Goal: Check status: Check status

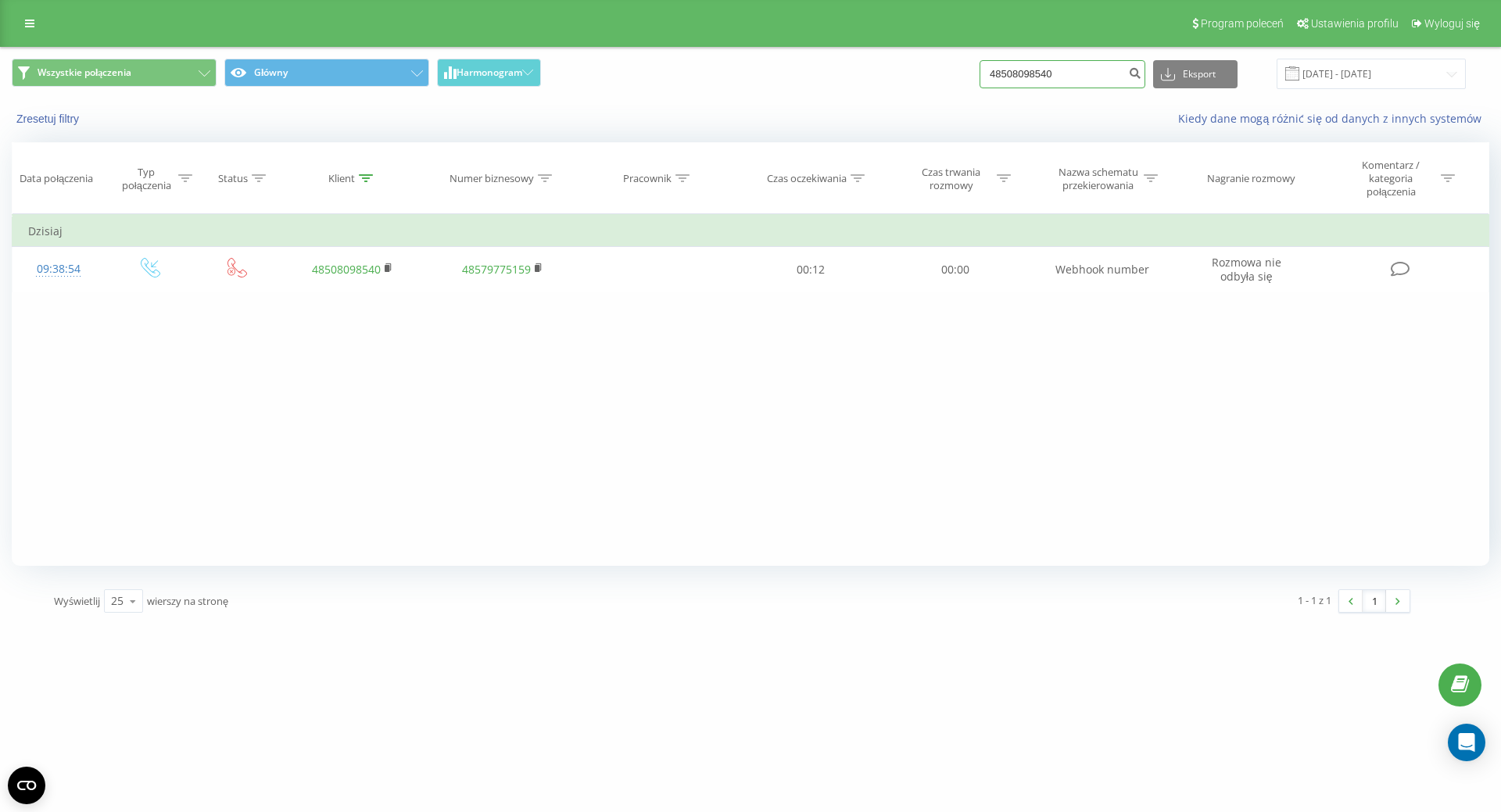
drag, startPoint x: 1092, startPoint y: 77, endPoint x: 940, endPoint y: 45, distance: 155.3
click at [928, 50] on div "Wszystkie połączenia Główny Harmonogram 48508098540 Eksport .csv .xls .xlsx 21.…" at bounding box center [750, 74] width 1499 height 53
paste input "+"
click at [1012, 75] on input "+48508098540" at bounding box center [1062, 74] width 166 height 28
type input "48508098540"
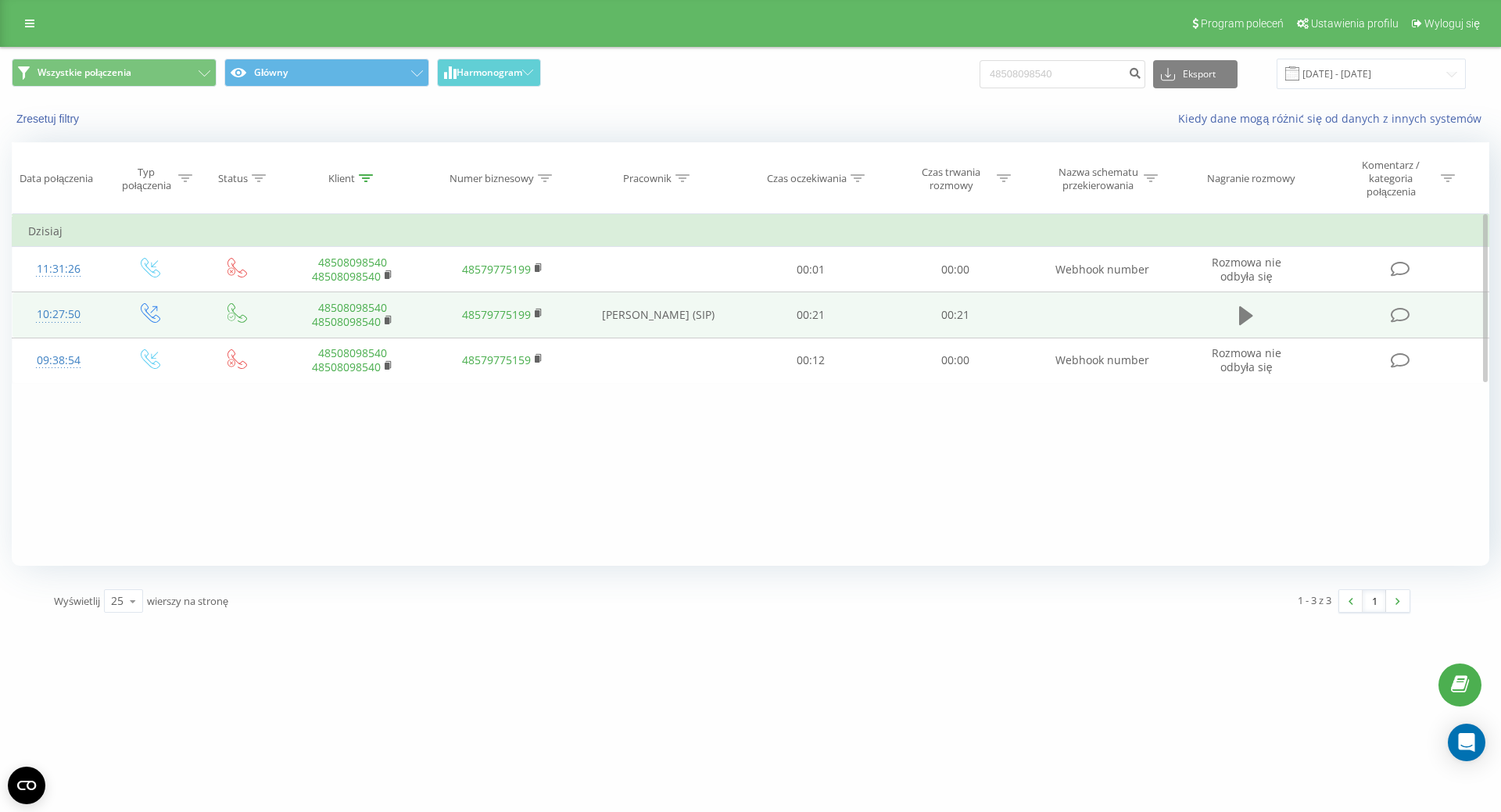
click at [1243, 310] on icon at bounding box center [1246, 315] width 14 height 19
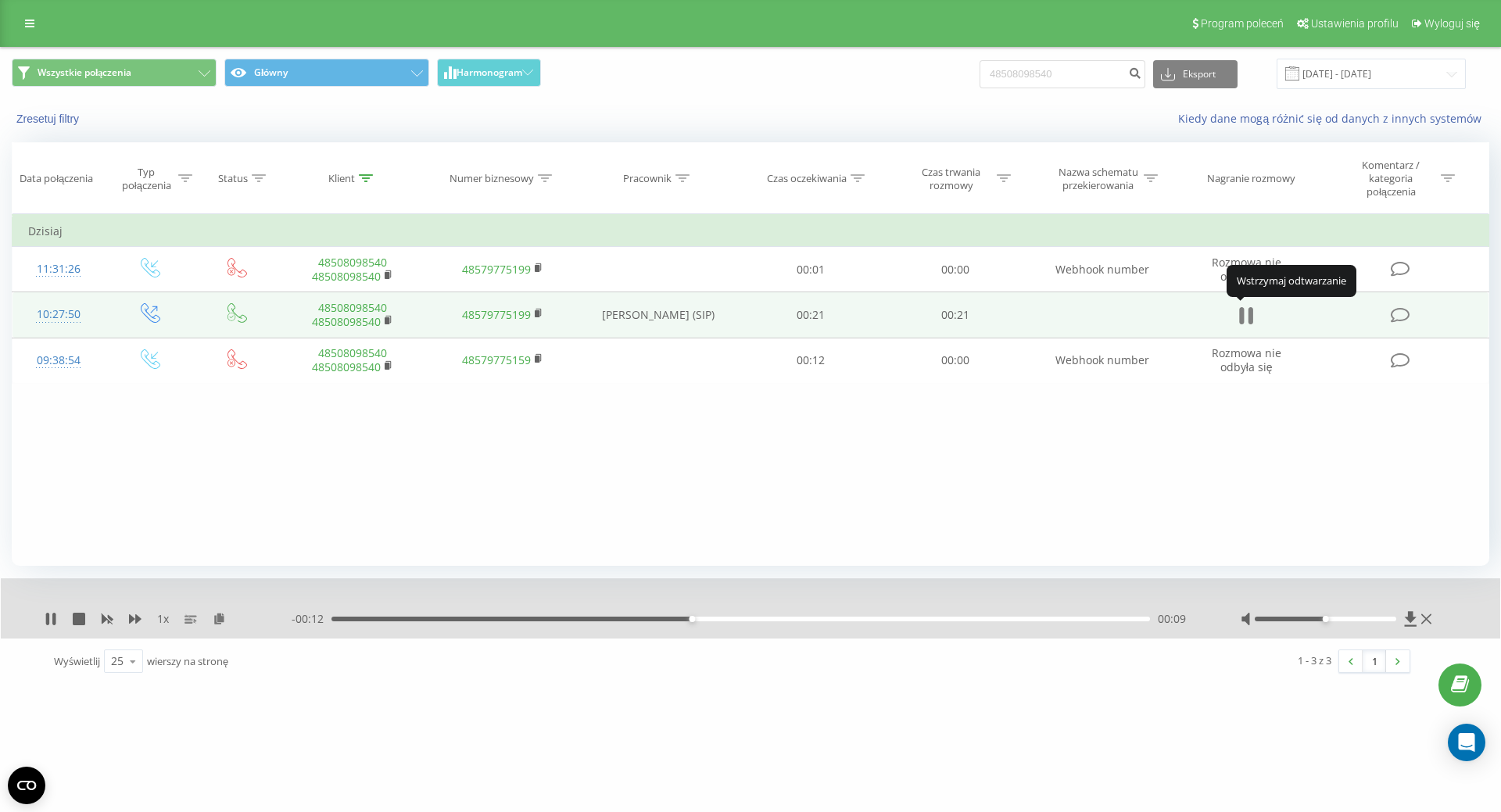
click at [1246, 316] on icon at bounding box center [1246, 315] width 14 height 22
